Goal: Information Seeking & Learning: Check status

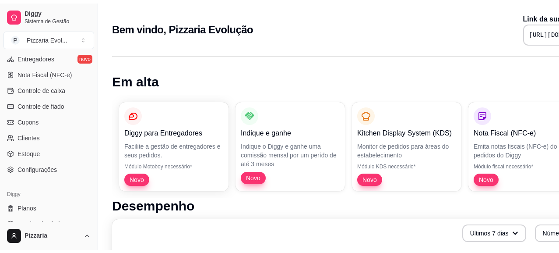
scroll to position [377, 0]
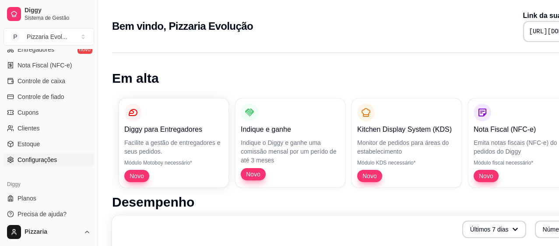
click at [47, 161] on span "Configurações" at bounding box center [37, 159] width 39 height 9
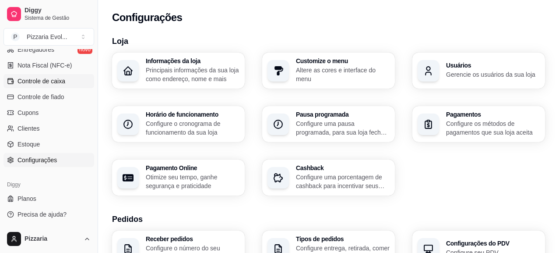
click at [49, 81] on span "Controle de caixa" at bounding box center [42, 81] width 48 height 9
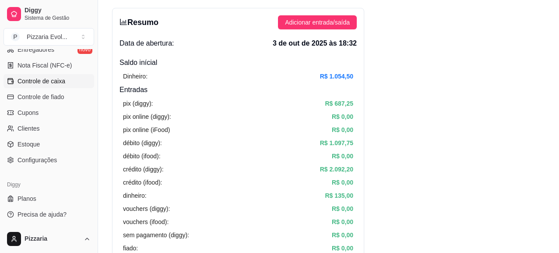
scroll to position [14, 0]
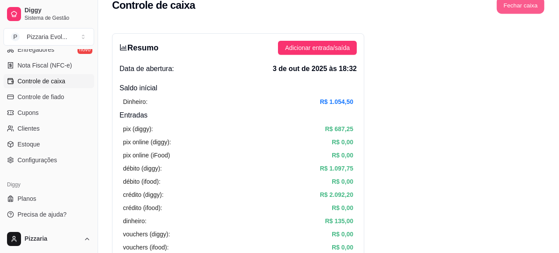
click at [516, 1] on button "Fechar caixa" at bounding box center [521, 5] width 48 height 17
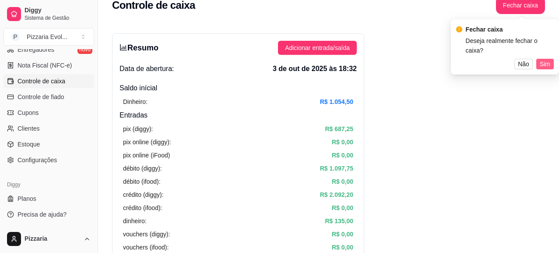
click at [543, 59] on span "Sim" at bounding box center [545, 64] width 11 height 10
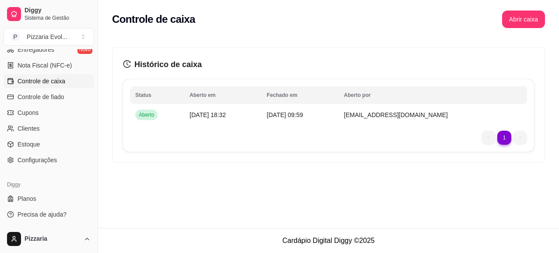
scroll to position [0, 0]
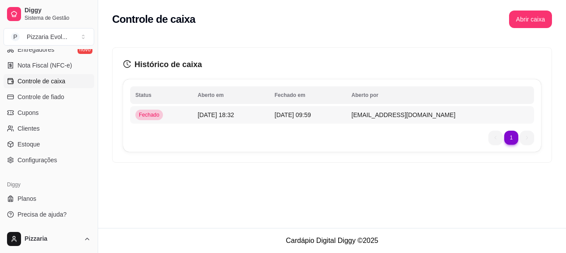
click at [269, 120] on td "[DATE] 18:32" at bounding box center [230, 115] width 77 height 18
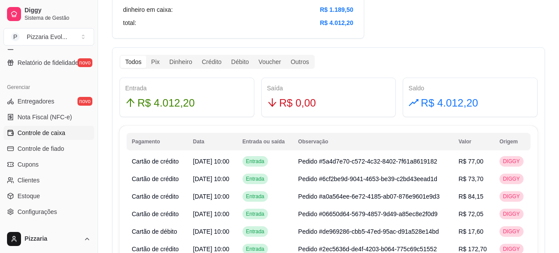
scroll to position [325, 0]
click at [42, 151] on span "Controle de fiado" at bounding box center [41, 149] width 47 height 9
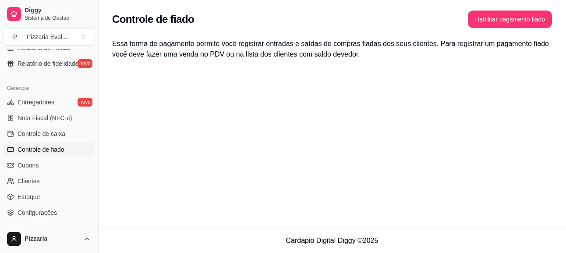
click at [94, 156] on button "Toggle Sidebar" at bounding box center [97, 126] width 7 height 253
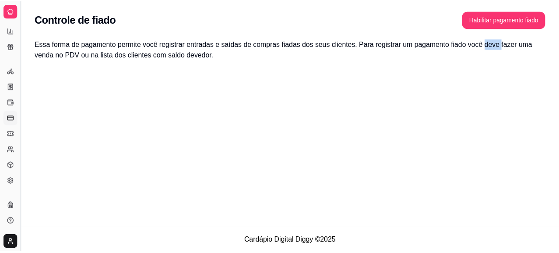
scroll to position [201, 0]
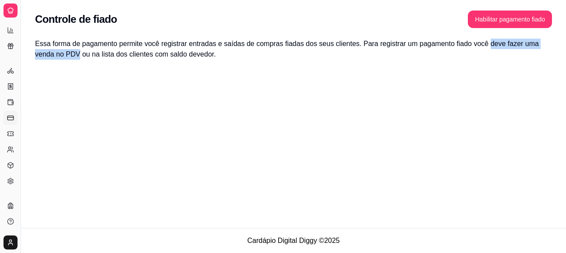
drag, startPoint x: 94, startPoint y: 156, endPoint x: 45, endPoint y: 148, distance: 50.0
click at [45, 148] on div "Controle de fiado Habilitar pagamento fiado Essa forma de pagamento permite voc…" at bounding box center [293, 114] width 545 height 228
drag, startPoint x: 45, startPoint y: 148, endPoint x: 8, endPoint y: 100, distance: 60.7
click at [8, 100] on icon at bounding box center [10, 101] width 7 height 7
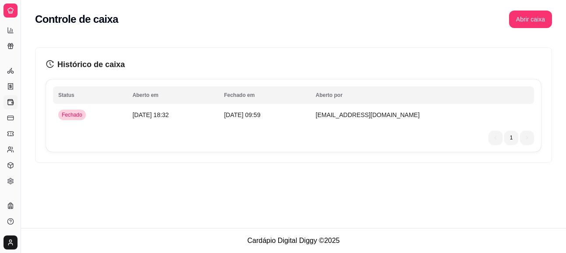
click at [8, 11] on icon at bounding box center [10, 10] width 5 height 5
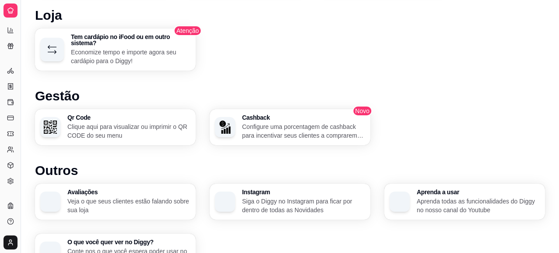
scroll to position [499, 0]
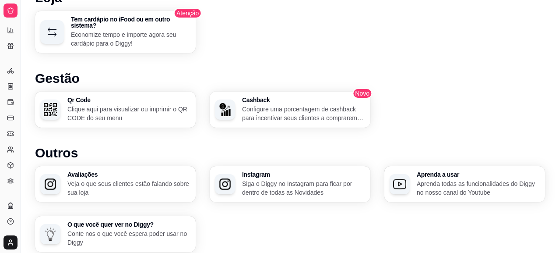
click at [9, 11] on icon at bounding box center [10, 10] width 7 height 7
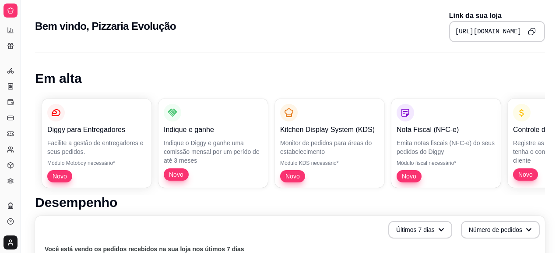
click at [9, 11] on icon at bounding box center [10, 10] width 7 height 7
click at [17, 43] on link "Relatório de fidelidade novo" at bounding box center [11, 46] width 14 height 14
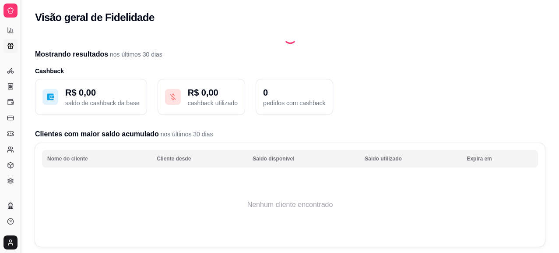
click at [20, 22] on button "Toggle Sidebar" at bounding box center [20, 126] width 7 height 253
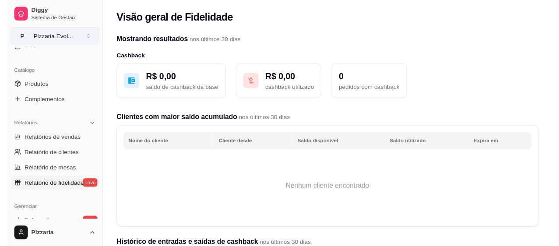
scroll to position [195, 0]
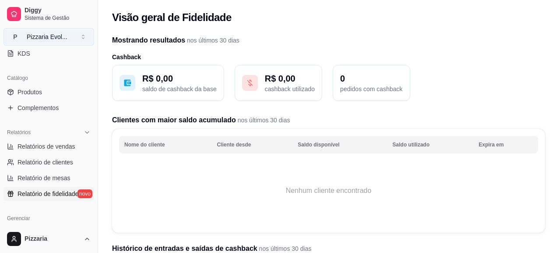
click at [20, 22] on link "Diggy Sistema de Gestão" at bounding box center [49, 14] width 91 height 21
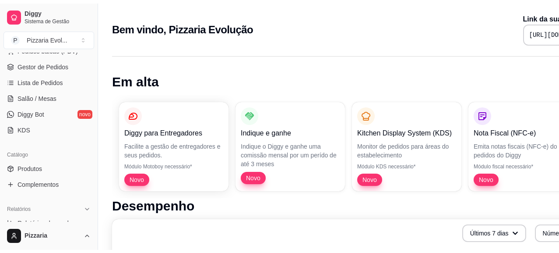
scroll to position [125, 0]
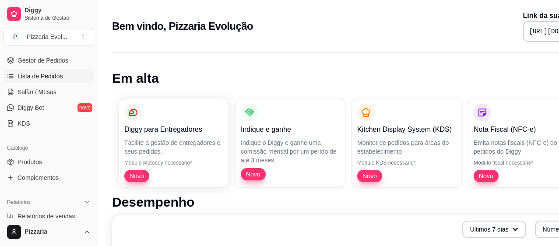
click at [56, 79] on span "Lista de Pedidos" at bounding box center [41, 76] width 46 height 9
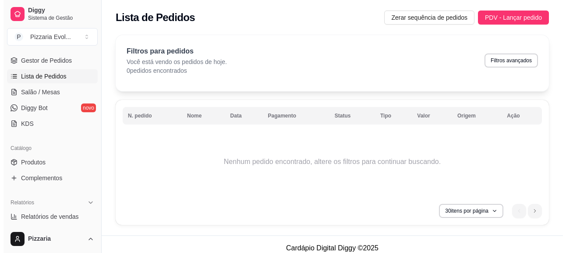
scroll to position [7, 0]
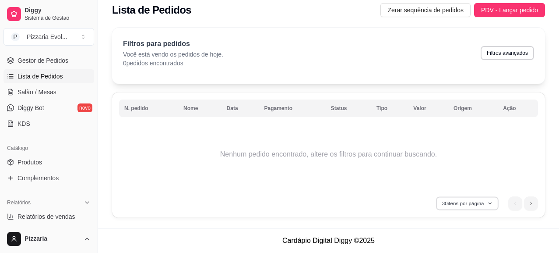
click at [476, 206] on button "30 itens por página" at bounding box center [467, 203] width 62 height 14
click at [497, 56] on button "Filtros avançados" at bounding box center [508, 53] width 52 height 14
select select "0"
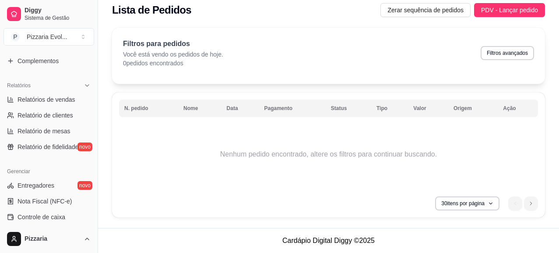
scroll to position [243, 0]
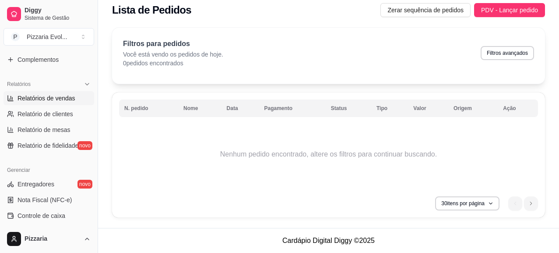
click at [42, 94] on span "Relatórios de vendas" at bounding box center [47, 98] width 58 height 9
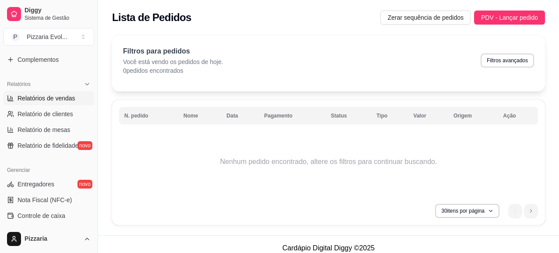
select select "ALL"
select select "0"
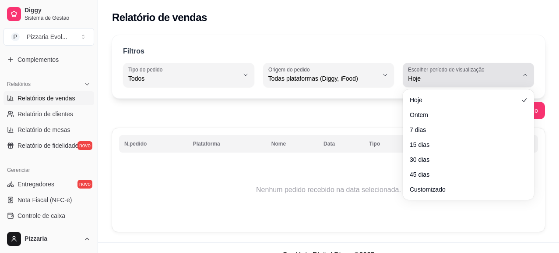
click at [462, 74] on span "Hoje" at bounding box center [463, 78] width 110 height 9
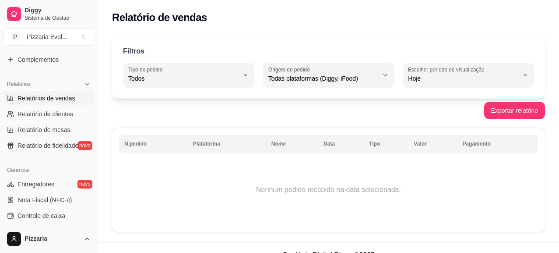
click at [442, 109] on li "Ontem" at bounding box center [468, 114] width 119 height 14
type input "1"
select select "1"
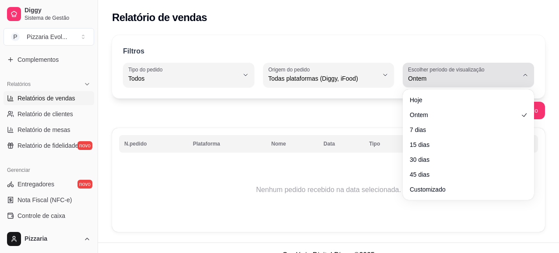
click at [464, 85] on button "Escolher período de visualização Ontem" at bounding box center [468, 75] width 131 height 25
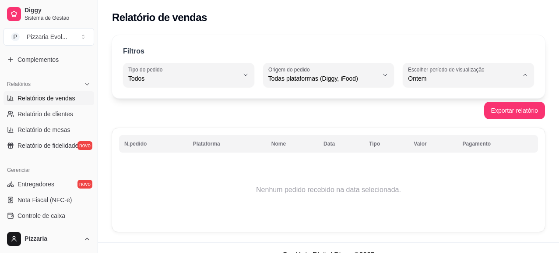
click at [429, 132] on span "7 dias" at bounding box center [464, 128] width 104 height 8
type input "7"
select select "7"
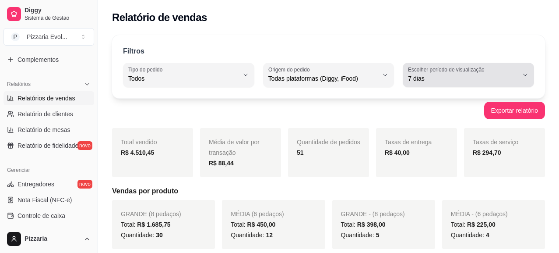
click at [446, 69] on label "Escolher período de visualização" at bounding box center [447, 69] width 79 height 7
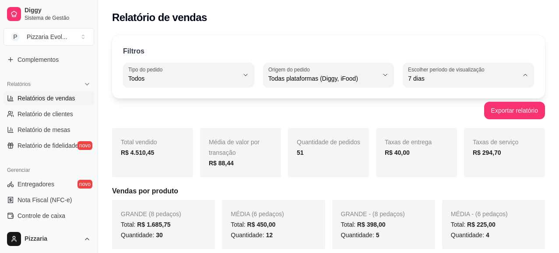
click at [448, 189] on span "Customizado" at bounding box center [464, 185] width 104 height 8
type input "-1"
select select "-1"
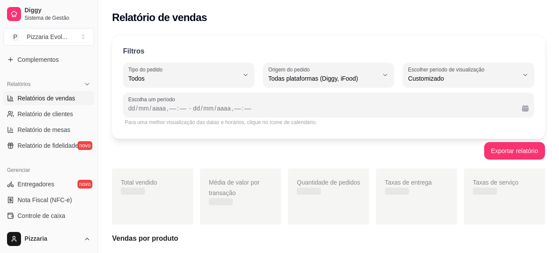
scroll to position [8, 0]
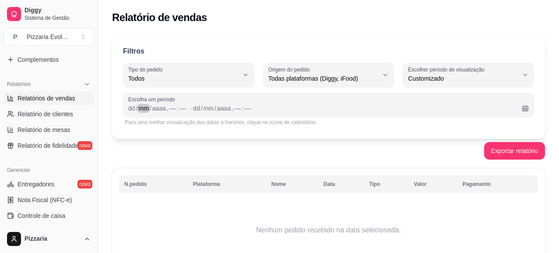
click at [143, 109] on div "mm" at bounding box center [143, 108] width 12 height 9
click at [131, 108] on div "dd" at bounding box center [131, 108] width 9 height 9
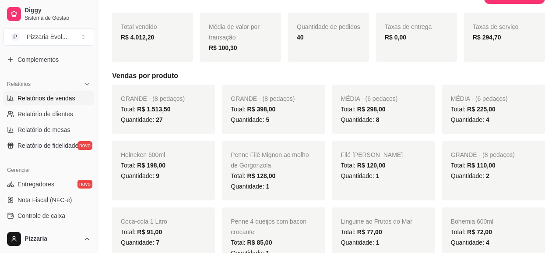
scroll to position [104, 0]
